Goal: Task Accomplishment & Management: Use online tool/utility

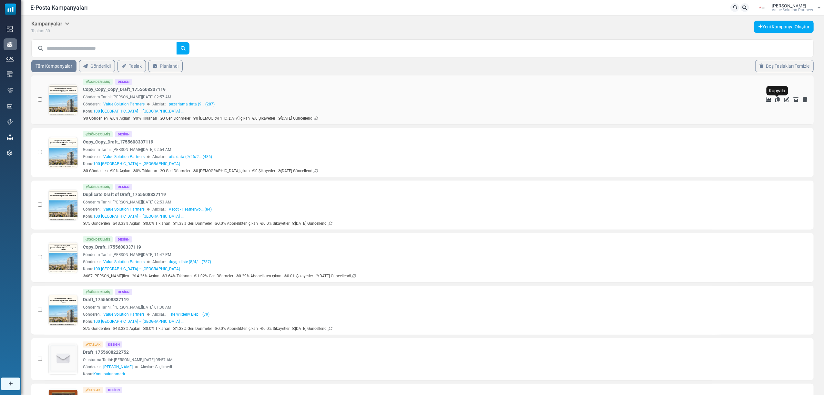
click at [778, 99] on icon "Kopyala" at bounding box center [777, 99] width 5 height 5
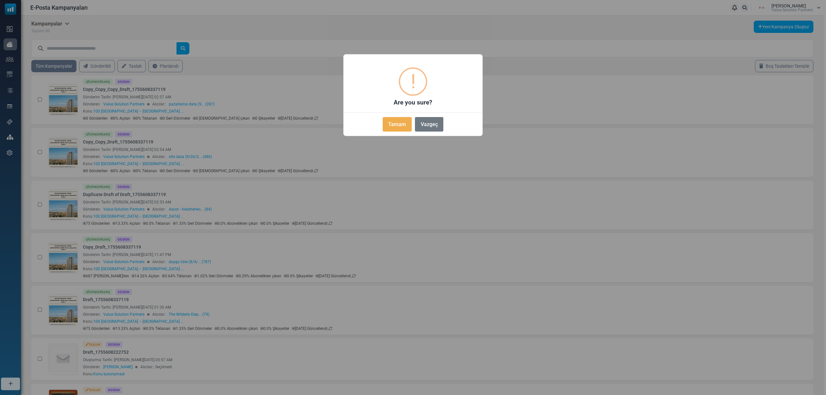
click at [400, 124] on button "Tamam" at bounding box center [397, 124] width 29 height 15
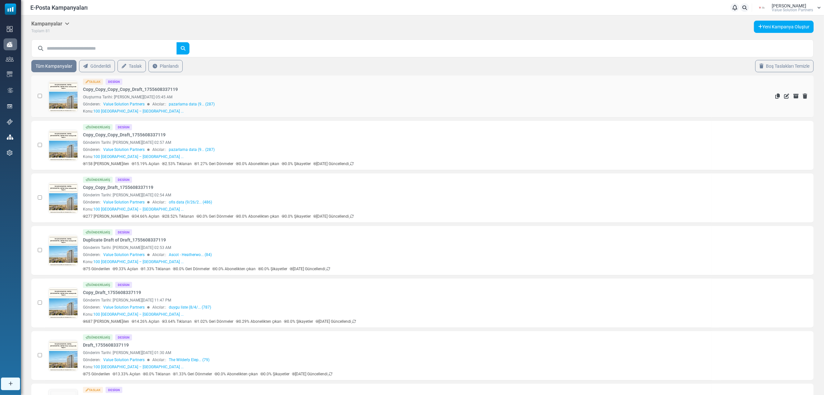
click at [58, 96] on link at bounding box center [63, 114] width 29 height 66
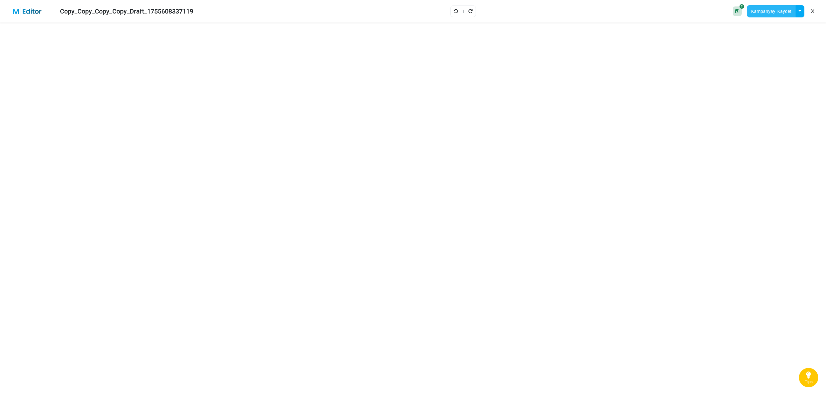
click at [765, 11] on button "Kampanyayı Kaydet" at bounding box center [771, 11] width 49 height 12
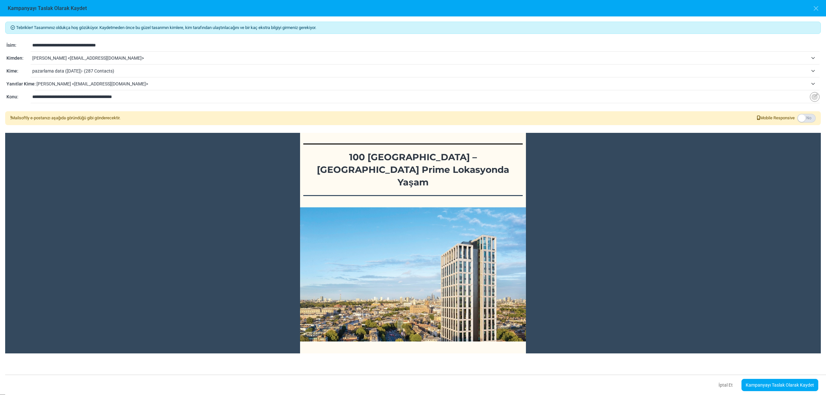
click at [81, 58] on span "tuğçe özdoğan <tugce.ozdogan@vspartners.com.tr>" at bounding box center [420, 58] width 776 height 8
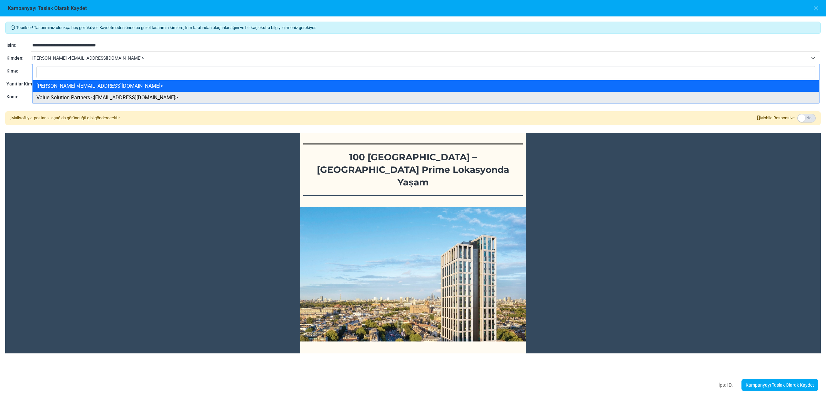
select select "****"
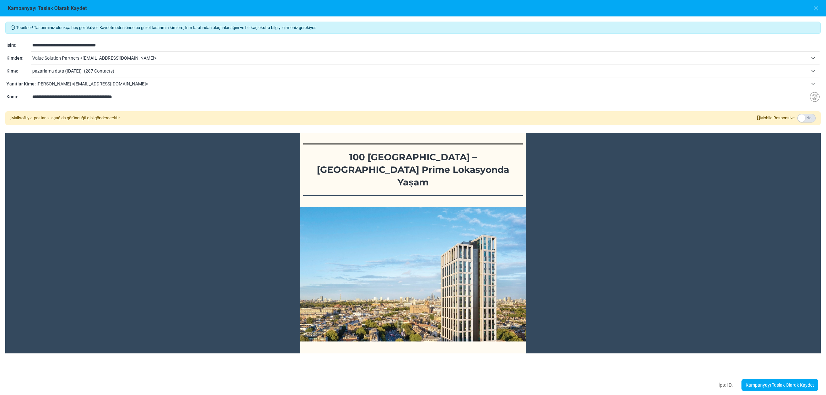
click at [70, 71] on span "pazarlama data (9/13/2024)- (287 Contacts)" at bounding box center [420, 71] width 776 height 8
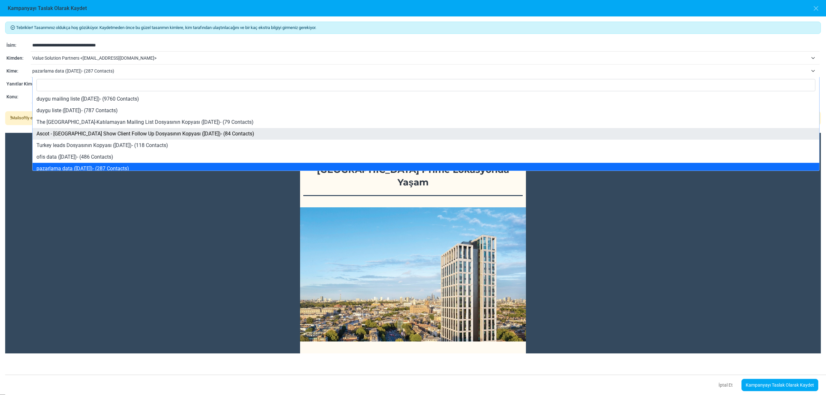
scroll to position [43, 0]
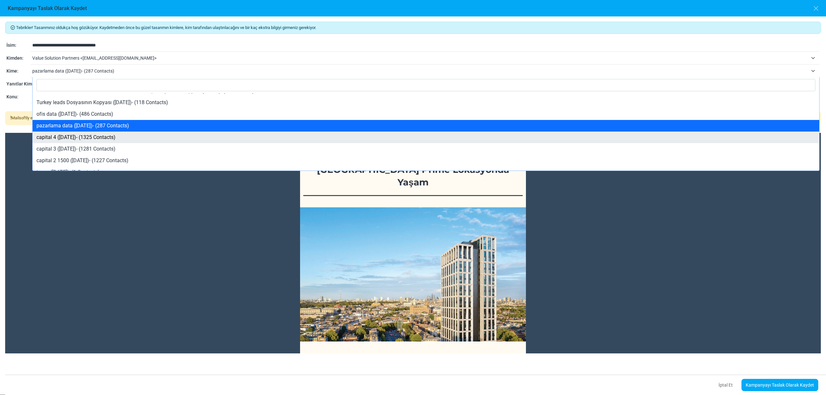
select select "****"
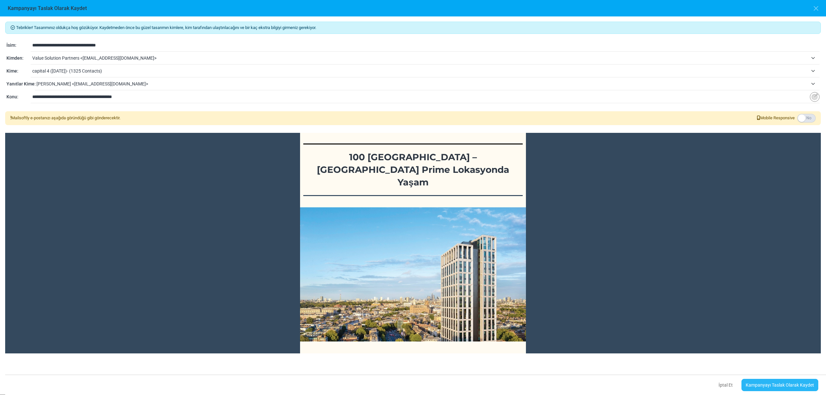
click at [772, 388] on link "Kampanyayı Taslak Olarak Kaydet" at bounding box center [780, 385] width 77 height 12
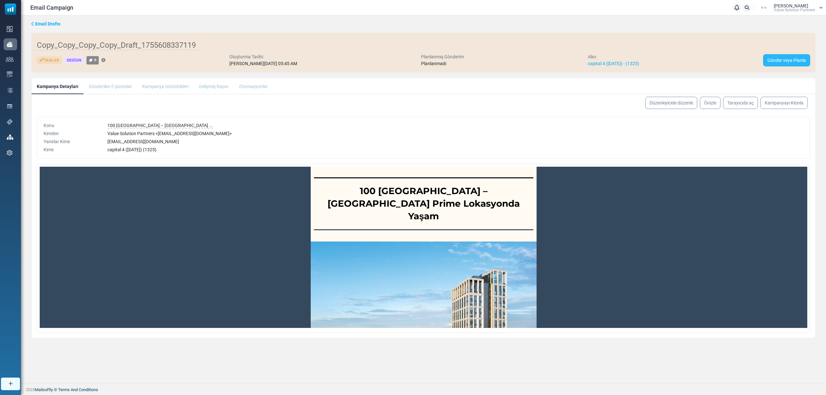
click at [786, 61] on link "Gönder veya Planla" at bounding box center [786, 60] width 47 height 12
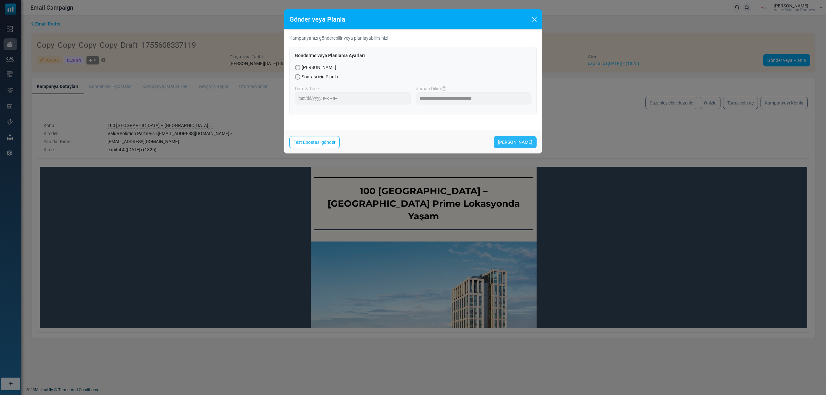
click at [510, 138] on link "[PERSON_NAME]" at bounding box center [515, 142] width 43 height 12
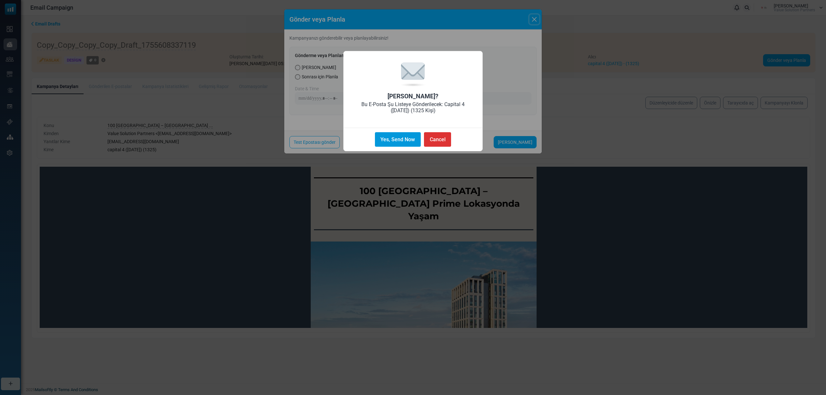
click at [401, 137] on button "Yes, Send Now" at bounding box center [398, 139] width 46 height 15
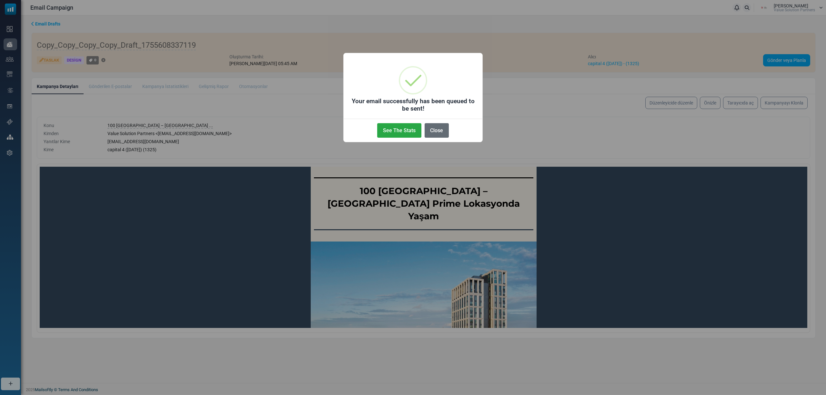
click at [431, 132] on button "Close" at bounding box center [437, 130] width 24 height 15
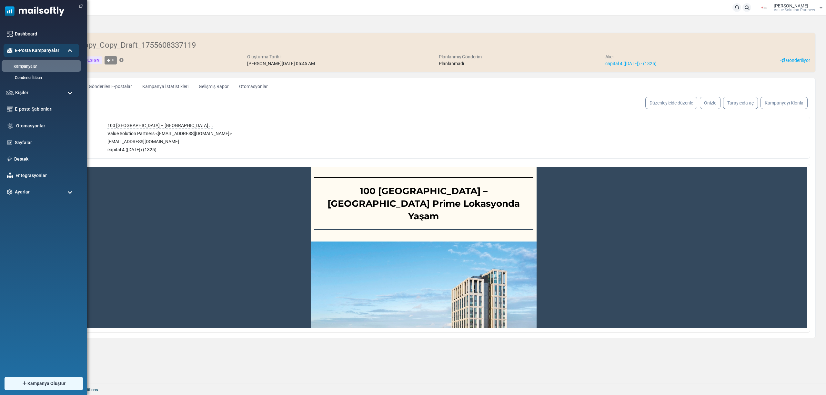
click at [29, 66] on link "Kampanyalar" at bounding box center [40, 67] width 77 height 6
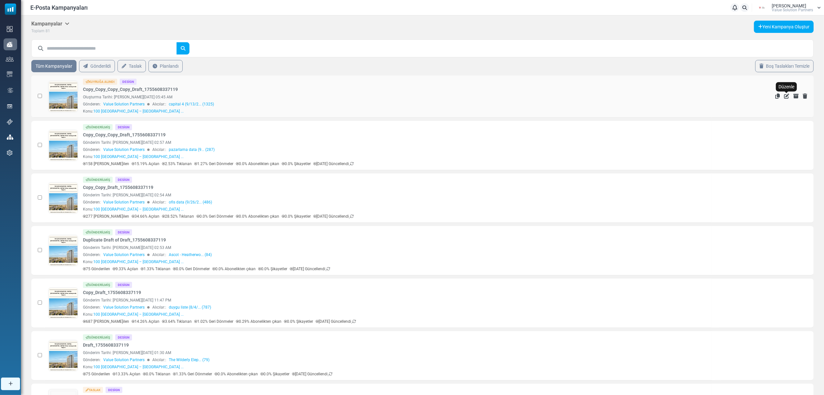
click at [787, 98] on icon "Düzenle" at bounding box center [786, 96] width 5 height 5
click at [775, 96] on icon "Kopyala" at bounding box center [777, 96] width 5 height 5
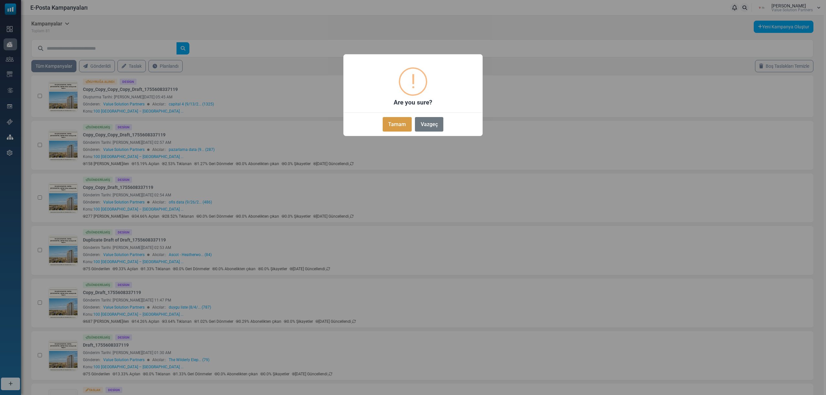
click at [384, 117] on button "Tamam" at bounding box center [397, 124] width 29 height 15
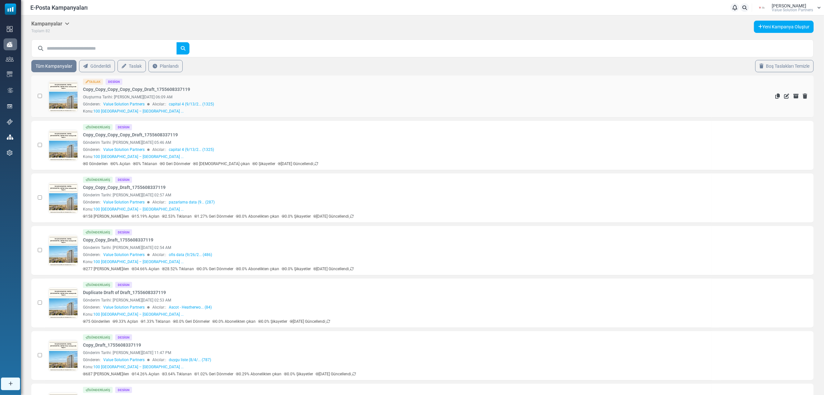
click at [65, 92] on link at bounding box center [63, 114] width 29 height 66
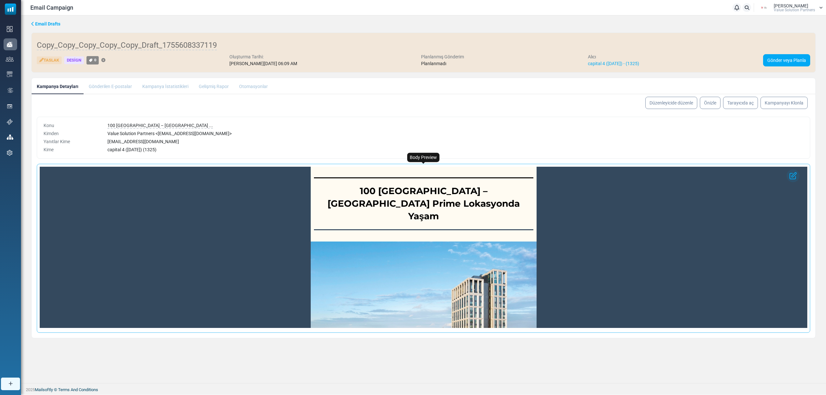
click at [469, 193] on strong "100 [GEOGRAPHIC_DATA] – [GEOGRAPHIC_DATA] Prime Lokasyonda Yaşam" at bounding box center [424, 204] width 192 height 36
click at [657, 105] on link "Düzenleyicide düzenle" at bounding box center [671, 102] width 55 height 13
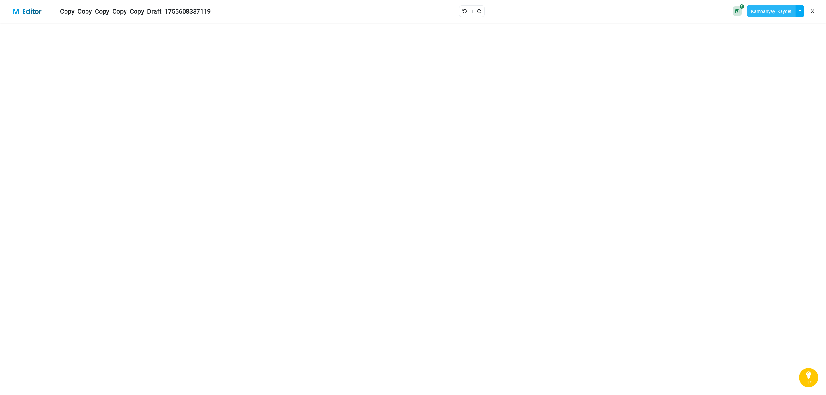
click at [773, 12] on button "Kampanyayı Kaydet" at bounding box center [771, 11] width 49 height 12
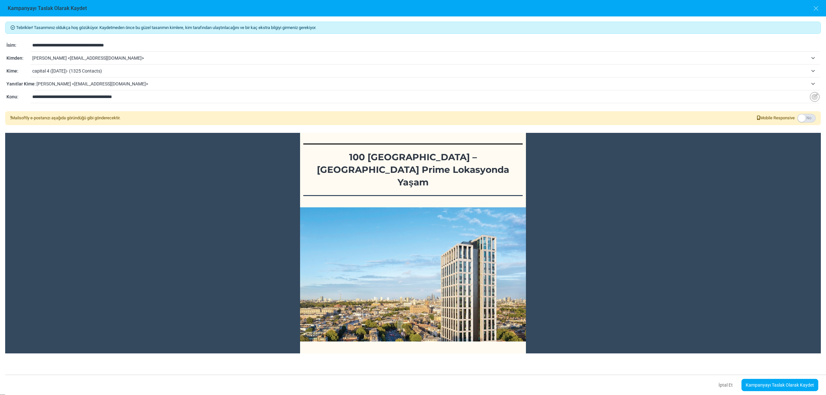
click at [80, 56] on span "tuğçe özdoğan <tugce.ozdogan@vspartners.com.tr>" at bounding box center [420, 58] width 776 height 8
click at [70, 70] on span "capital 4 (9/13/2024)- (1325 Contacts)" at bounding box center [420, 71] width 776 height 8
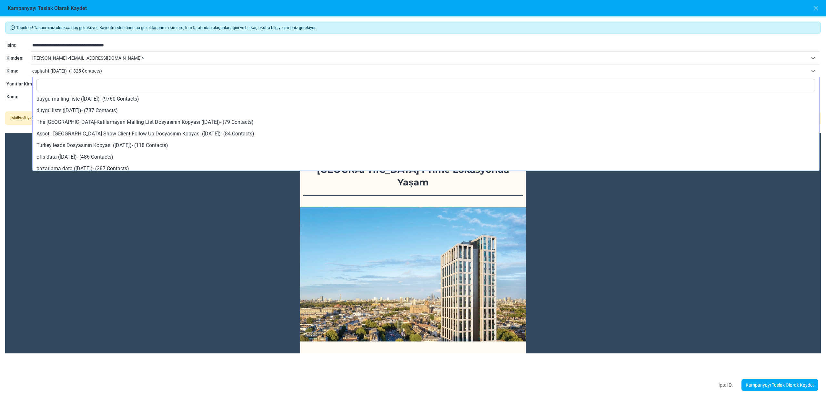
scroll to position [58, 0]
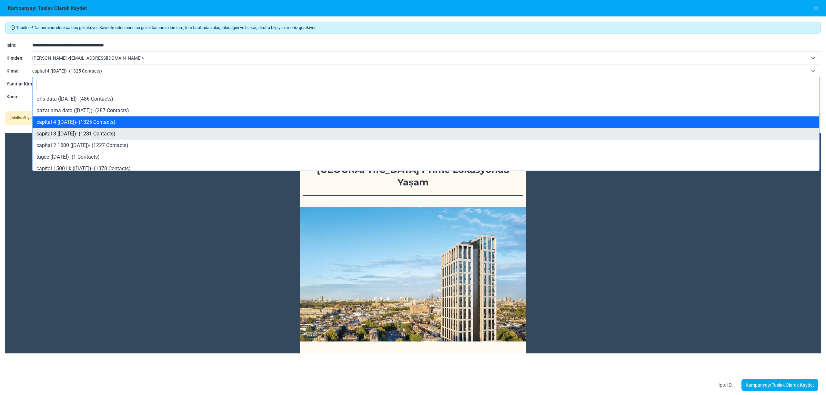
select select "****"
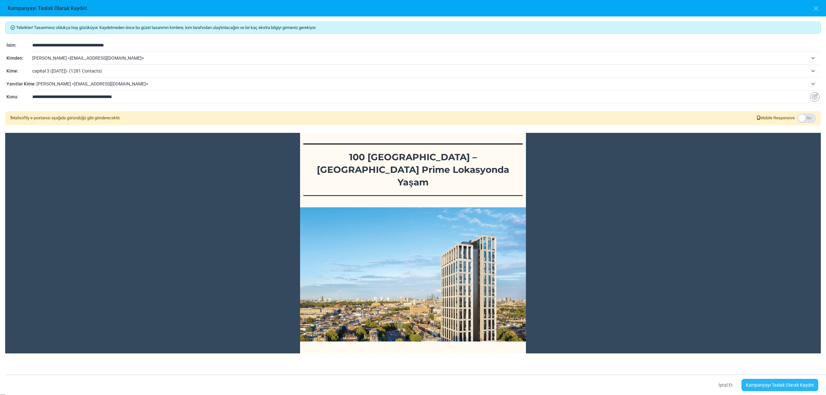
click at [767, 383] on link "Kampanyayı Taslak Olarak Kaydet" at bounding box center [780, 385] width 77 height 12
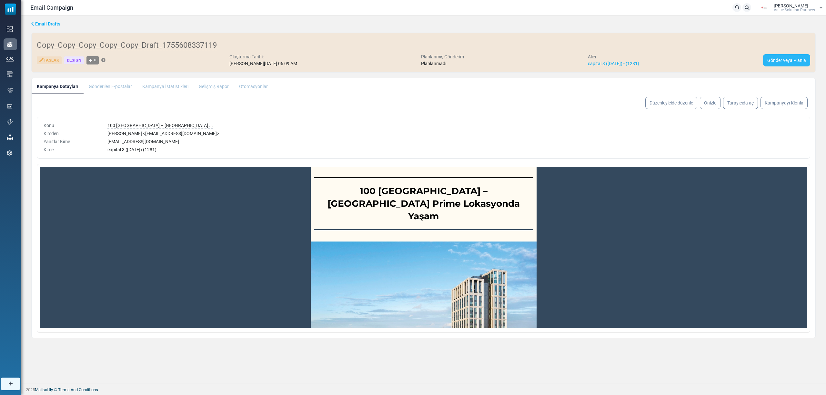
click at [775, 62] on link "Gönder veya Planla" at bounding box center [786, 60] width 47 height 12
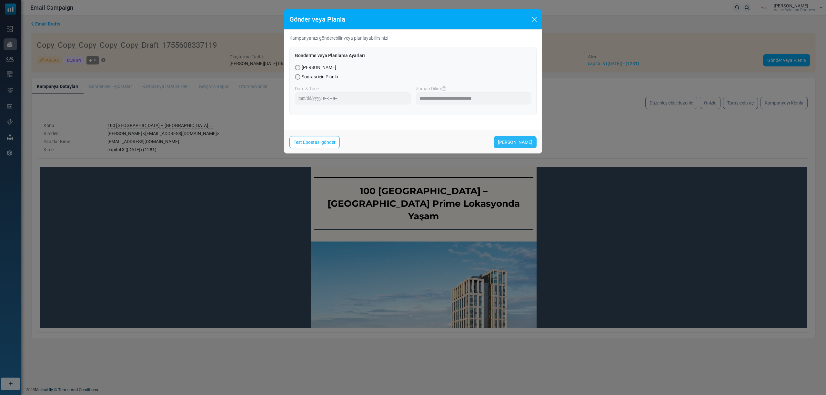
click at [521, 141] on link "[PERSON_NAME]" at bounding box center [515, 142] width 43 height 12
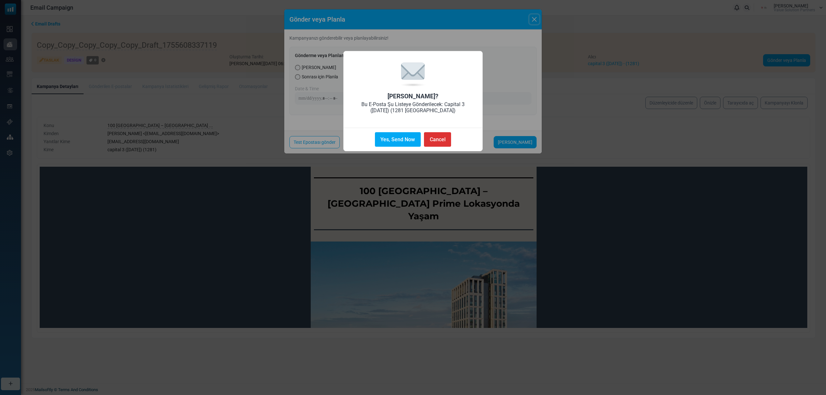
click at [385, 140] on button "Yes, Send Now" at bounding box center [398, 139] width 46 height 15
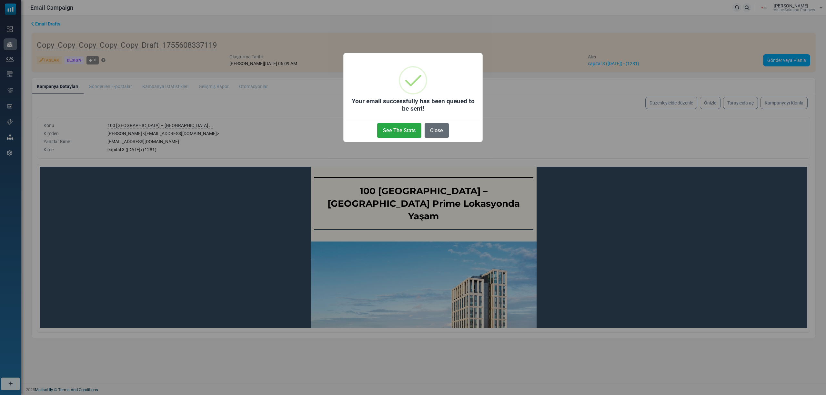
click at [435, 134] on button "Close" at bounding box center [437, 130] width 24 height 15
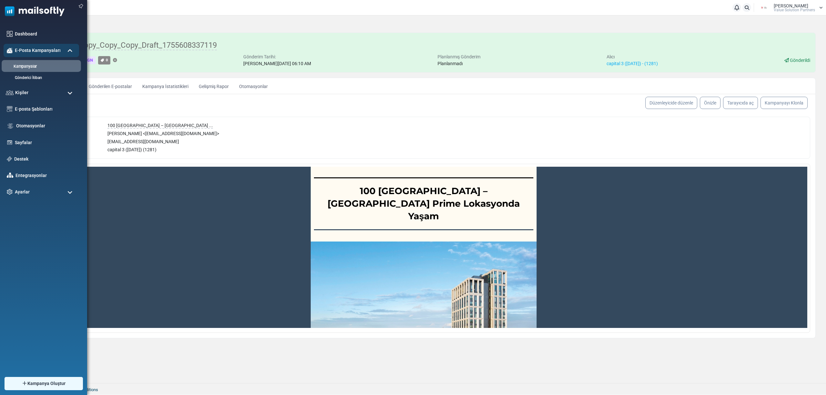
click at [21, 65] on link "Kampanyalar" at bounding box center [40, 67] width 77 height 6
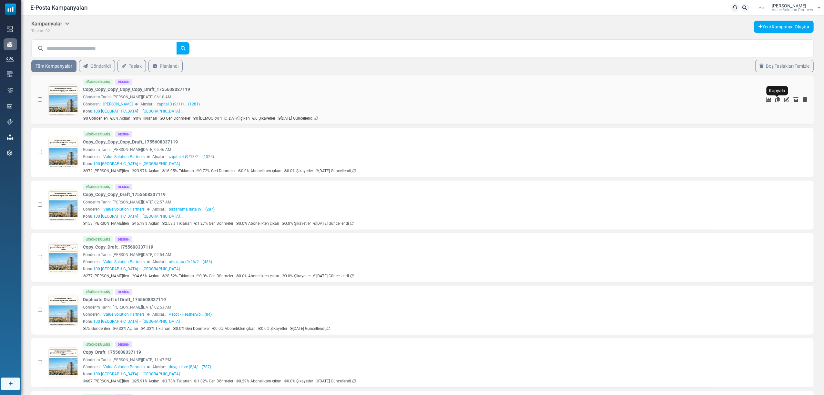
click at [776, 101] on icon "Kopyala" at bounding box center [777, 99] width 5 height 5
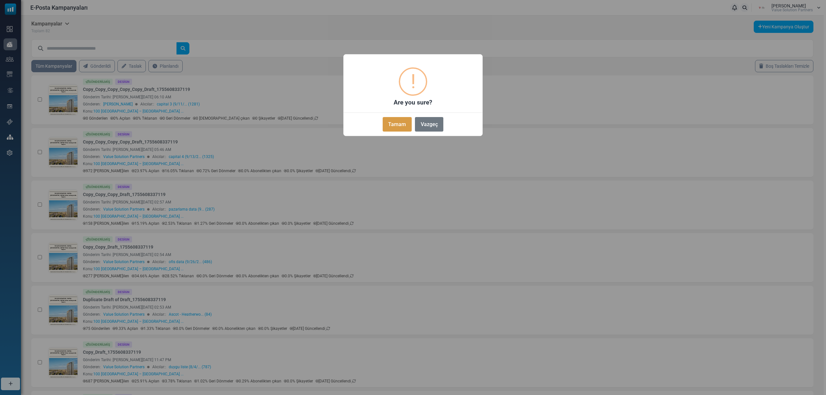
click at [390, 122] on button "Tamam" at bounding box center [397, 124] width 29 height 15
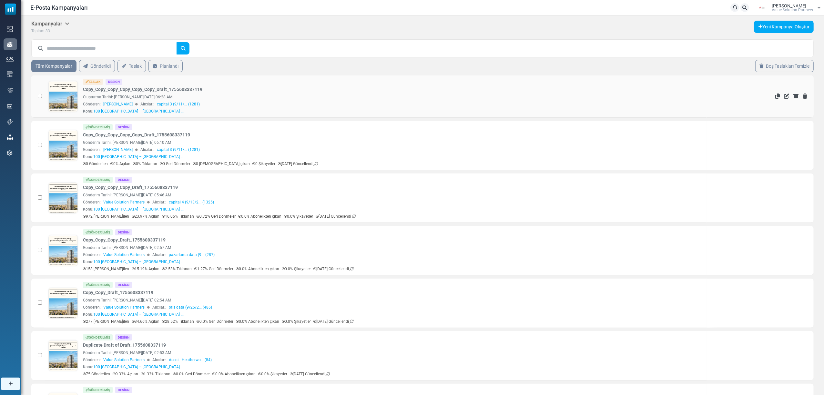
click at [58, 97] on link at bounding box center [63, 114] width 29 height 66
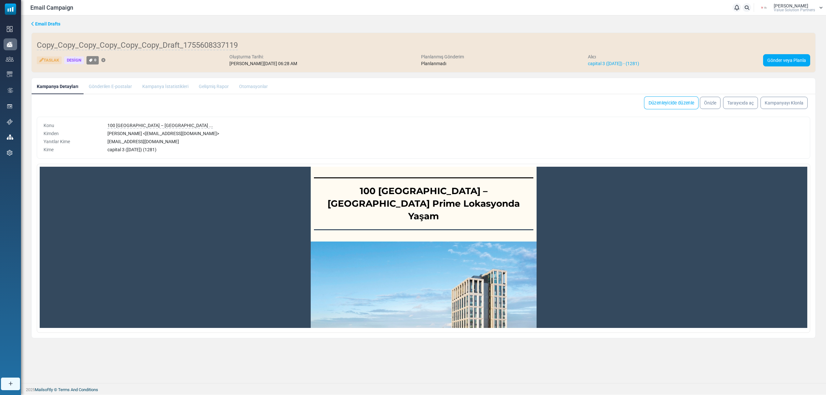
click at [669, 105] on link "Düzenleyicide düzenle" at bounding box center [671, 102] width 55 height 13
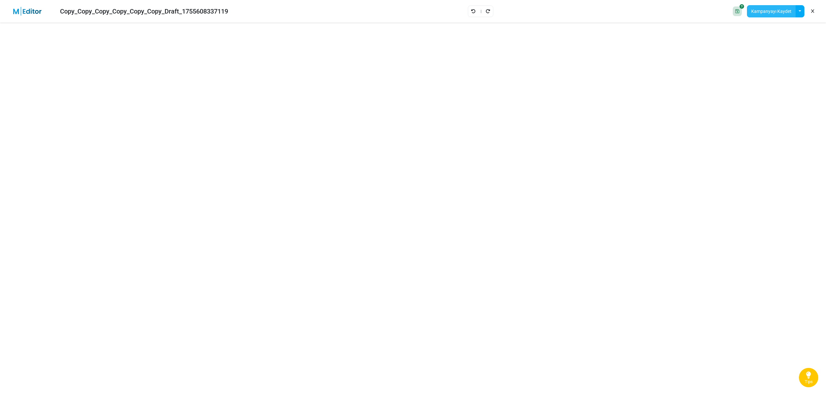
click at [760, 13] on button "Kampanyayı Kaydet" at bounding box center [771, 11] width 49 height 12
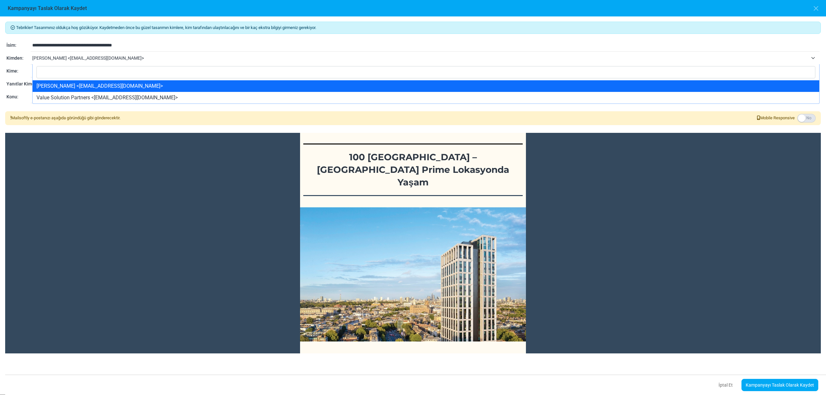
click at [93, 57] on span "tuğçe özdoğan <tugce.ozdogan@vspartners.com.tr>" at bounding box center [420, 58] width 776 height 8
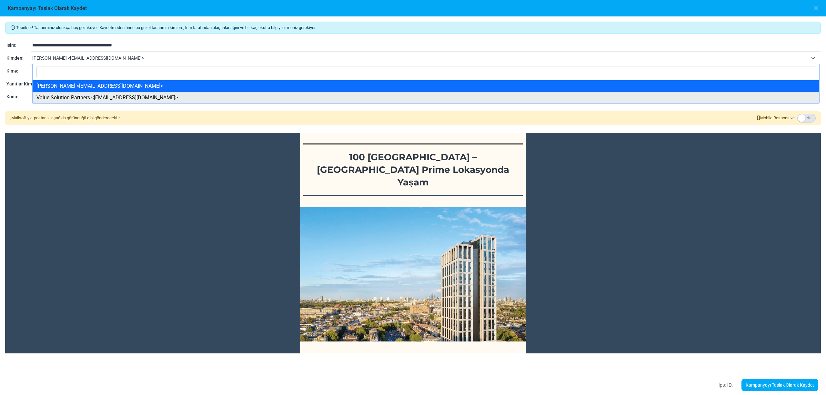
select select "****"
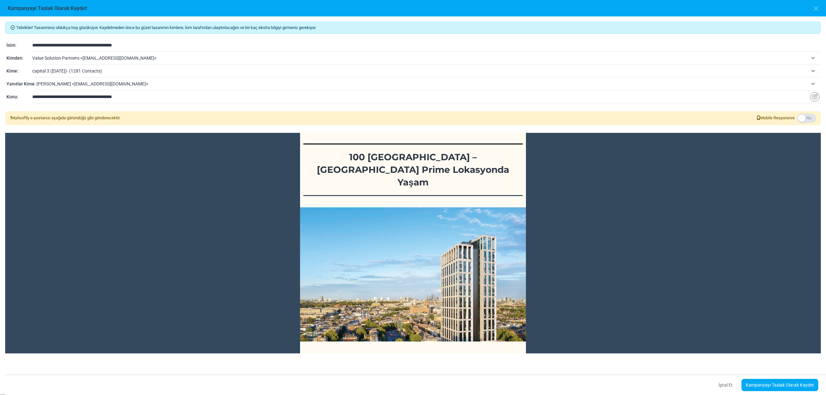
click at [84, 72] on span "capital 3 (9/11/2024)- (1281 Contacts)" at bounding box center [420, 71] width 776 height 8
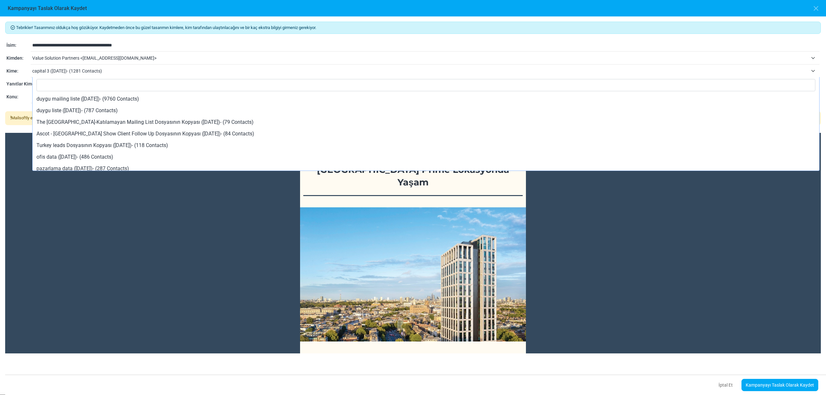
scroll to position [62, 0]
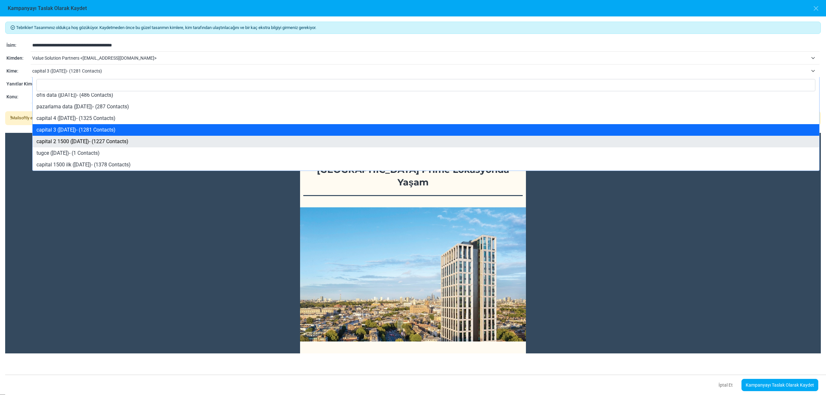
select select "****"
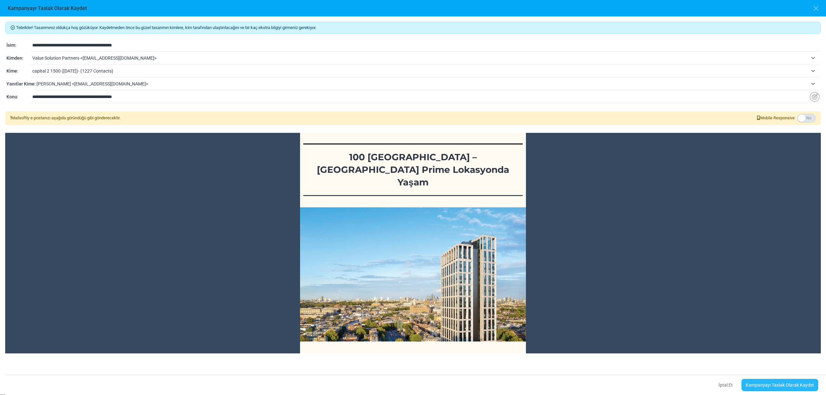
click at [775, 385] on link "Kampanyayı Taslak Olarak Kaydet" at bounding box center [780, 385] width 77 height 12
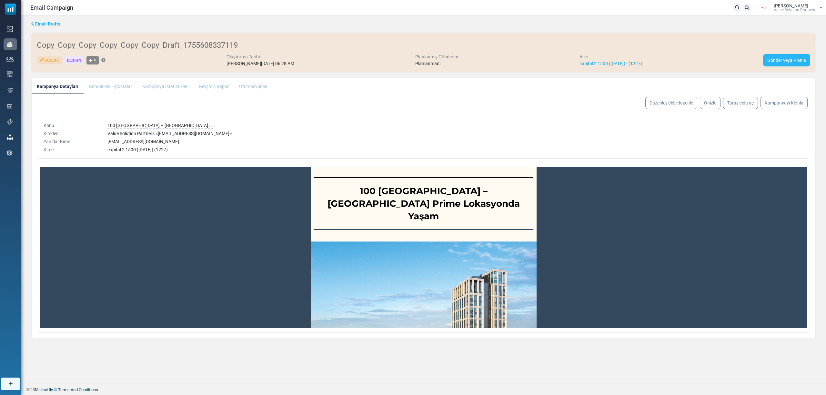
click at [776, 59] on link "Gönder veya Planla" at bounding box center [786, 60] width 47 height 12
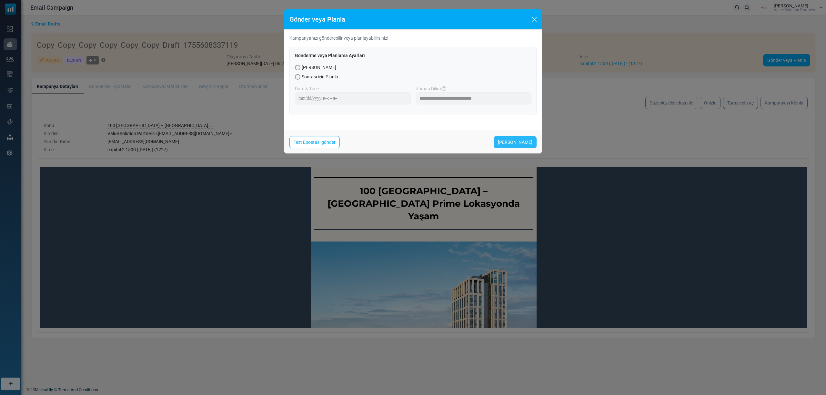
click at [520, 141] on link "[PERSON_NAME]" at bounding box center [515, 142] width 43 height 12
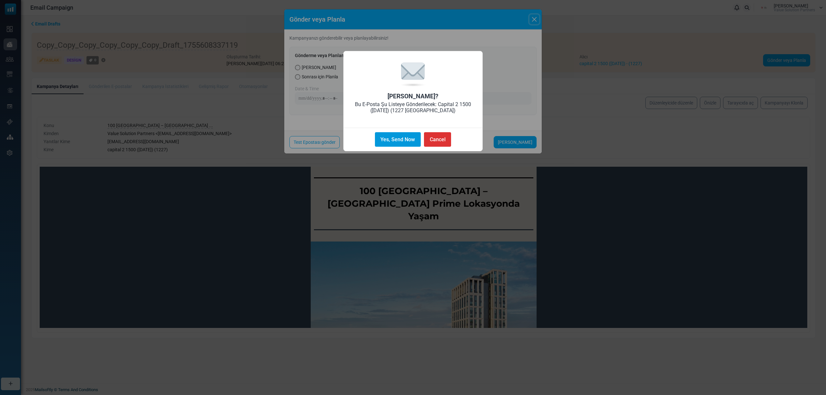
click at [387, 140] on button "Yes, Send Now" at bounding box center [398, 139] width 46 height 15
